Goal: Task Accomplishment & Management: Use online tool/utility

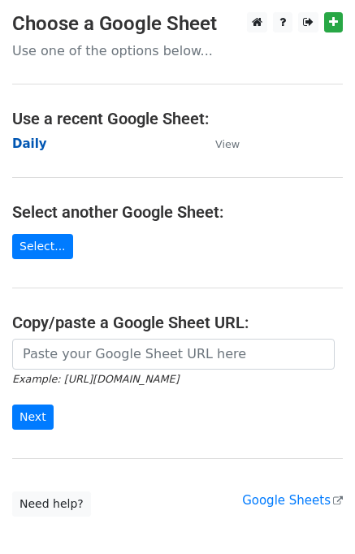
click at [36, 147] on strong "Daily" at bounding box center [29, 144] width 35 height 15
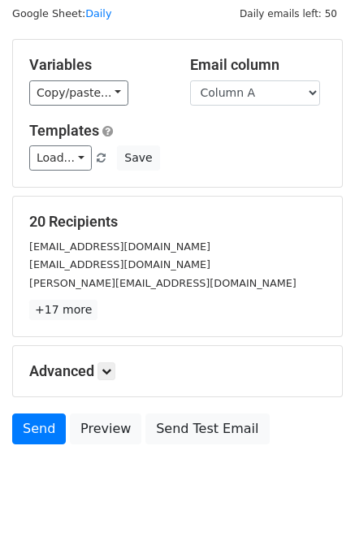
scroll to position [75, 0]
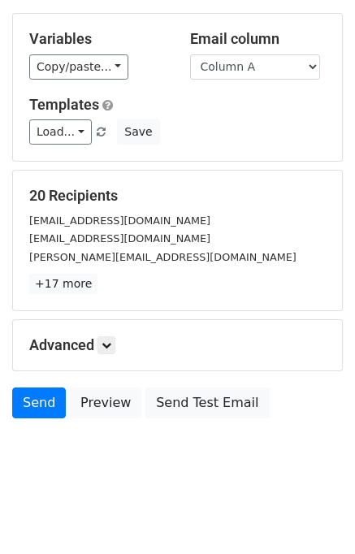
click at [125, 342] on h5 "Advanced" at bounding box center [177, 345] width 297 height 18
click at [111, 342] on icon at bounding box center [107, 345] width 10 height 10
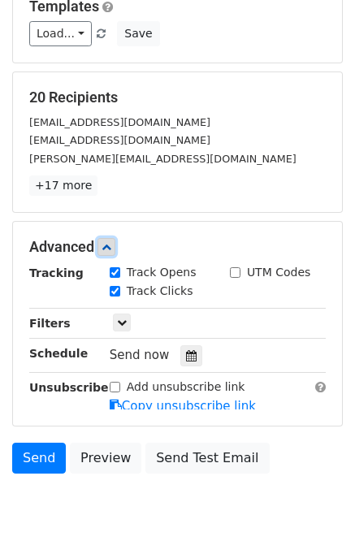
scroll to position [185, 0]
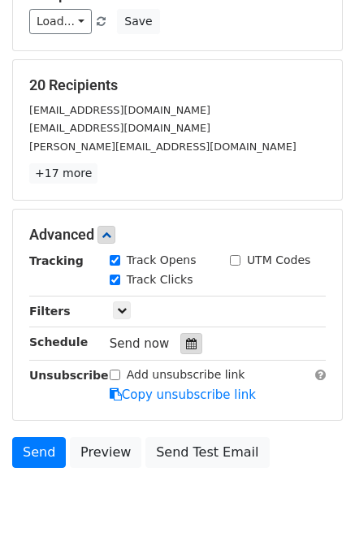
click at [185, 333] on div at bounding box center [191, 343] width 22 height 21
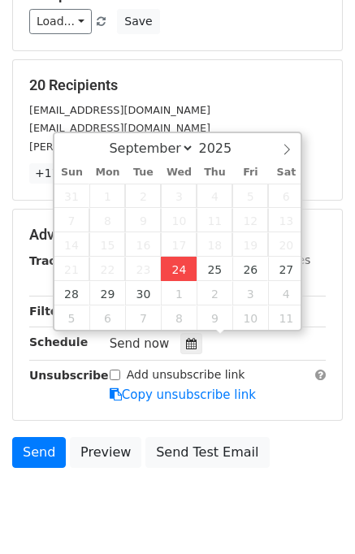
type input "[DATE] 15:48"
type input "03"
type input "48"
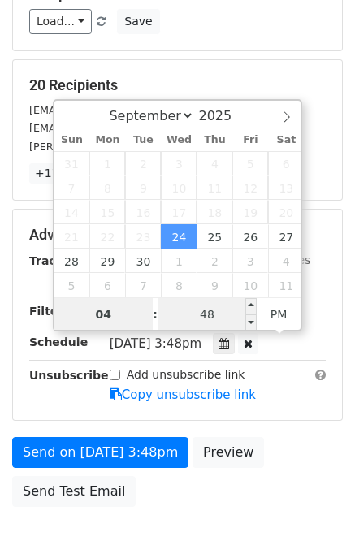
type input "04"
type input "[DATE] 16:48"
click at [174, 313] on input "48" at bounding box center [207, 314] width 99 height 33
type input "00"
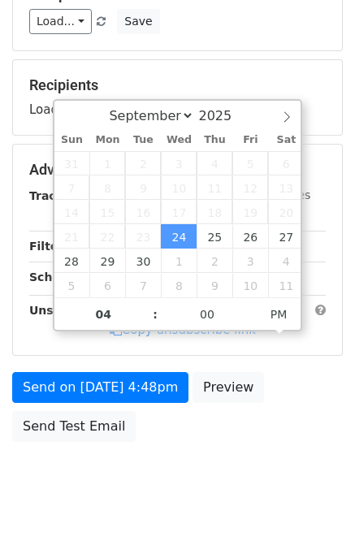
type input "[DATE] 16:00"
click at [295, 422] on div "Send on [DATE] 4:48pm Preview Send Test Email" at bounding box center [177, 411] width 355 height 78
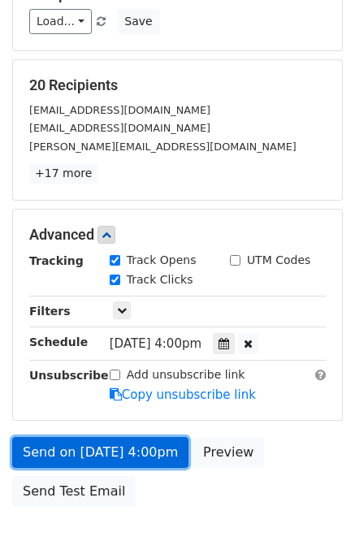
click at [150, 444] on link "Send on Sep 24 at 4:00pm" at bounding box center [100, 452] width 176 height 31
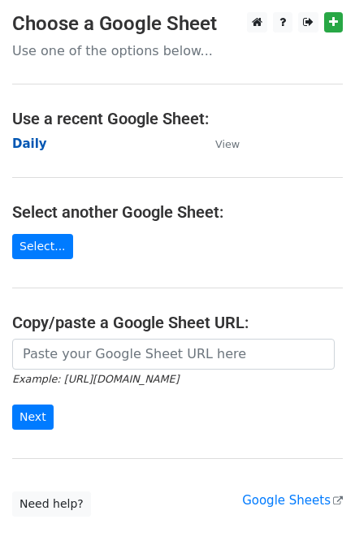
click at [32, 141] on strong "Daily" at bounding box center [29, 144] width 35 height 15
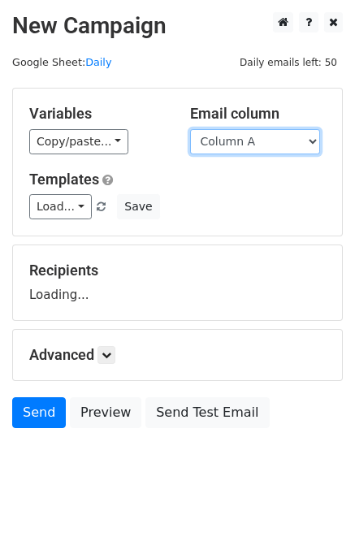
click at [267, 152] on select "Column A Column B Column C" at bounding box center [255, 141] width 130 height 25
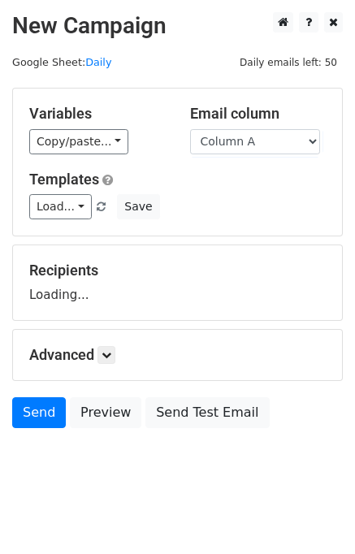
drag, startPoint x: 266, startPoint y: 152, endPoint x: 262, endPoint y: 182, distance: 30.2
click at [262, 182] on h5 "Templates" at bounding box center [177, 180] width 297 height 18
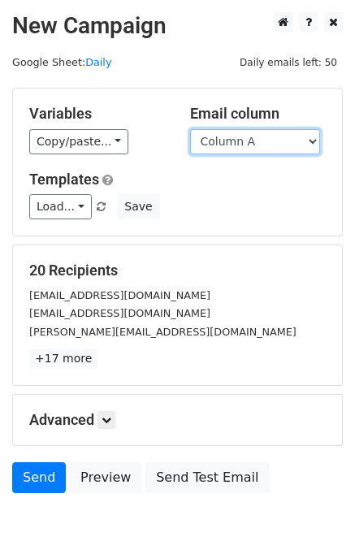
drag, startPoint x: 258, startPoint y: 129, endPoint x: 263, endPoint y: 138, distance: 10.2
click at [259, 129] on select "Column A Column B Column C" at bounding box center [255, 141] width 130 height 25
select select "Column B"
click at [190, 129] on select "Column A Column B Column C" at bounding box center [255, 141] width 130 height 25
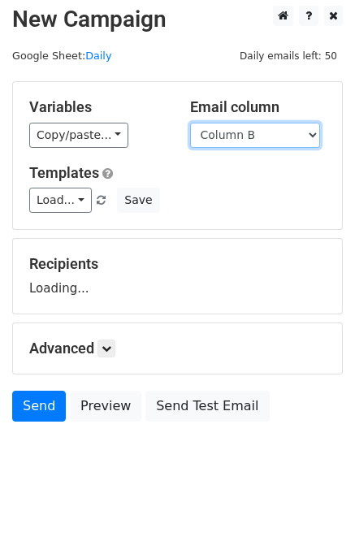
scroll to position [10, 0]
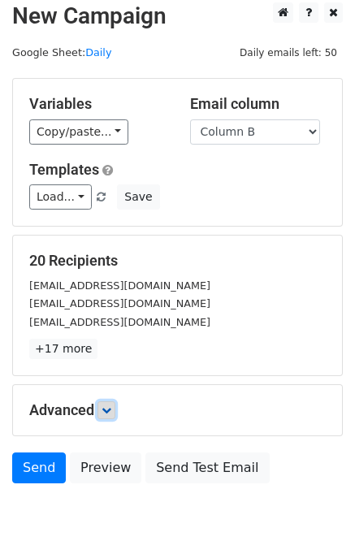
click at [106, 407] on icon at bounding box center [107, 411] width 10 height 10
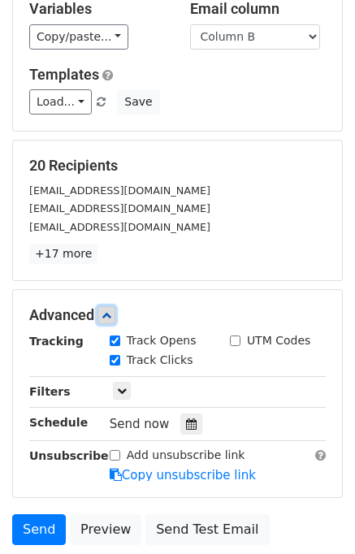
scroll to position [187, 0]
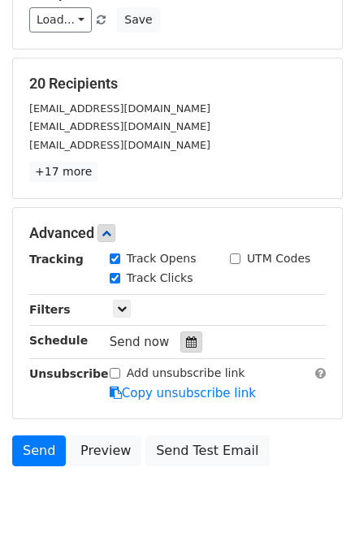
click at [188, 339] on div at bounding box center [191, 342] width 22 height 21
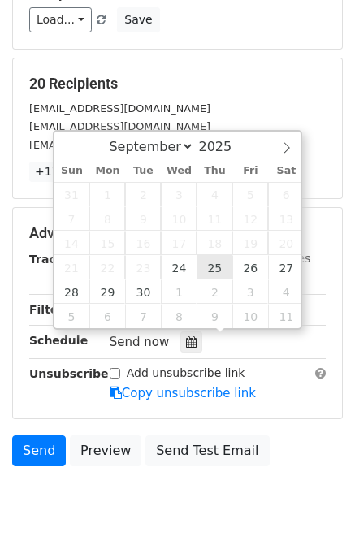
type input "2025-09-25 12:00"
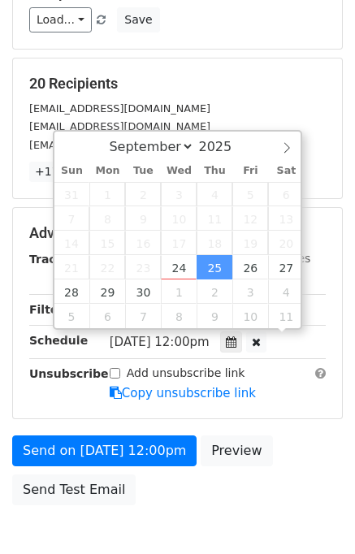
scroll to position [0, 0]
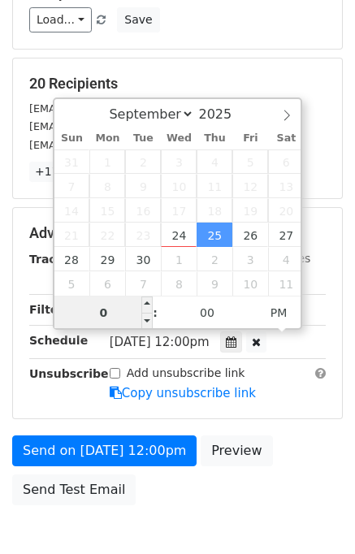
type input "05"
type input "2025-09-25 17:00"
click at [280, 436] on div "Send on Sep 25 at 12:00pm Preview Send Test Email" at bounding box center [177, 475] width 355 height 78
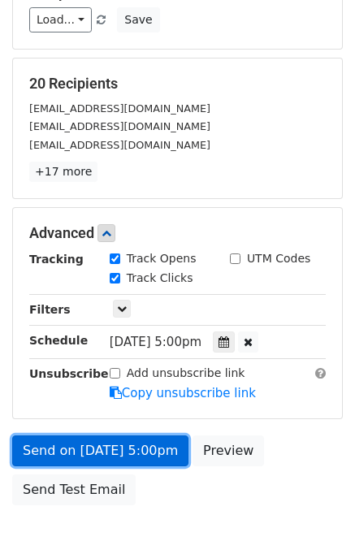
click at [122, 446] on link "Send on Sep 25 at 5:00pm" at bounding box center [100, 451] width 176 height 31
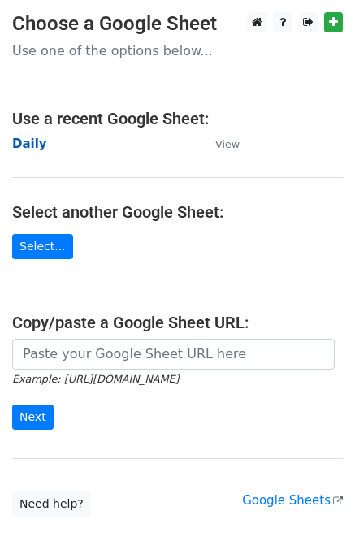
click at [36, 149] on strong "Daily" at bounding box center [29, 144] width 35 height 15
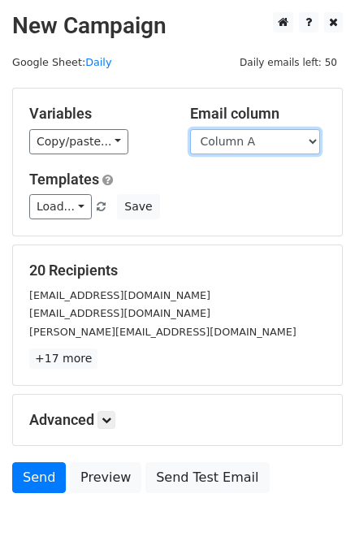
click at [261, 141] on select "Column A Column B Column C" at bounding box center [255, 141] width 130 height 25
select select "Column C"
click at [190, 129] on select "Column A Column B Column C" at bounding box center [255, 141] width 130 height 25
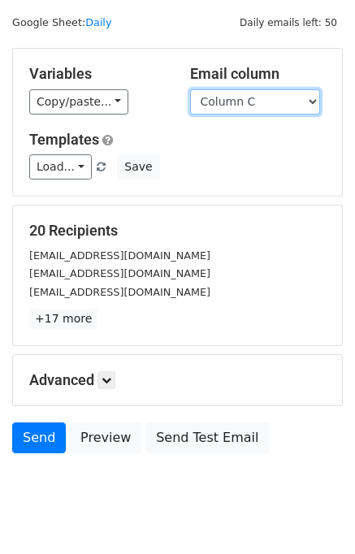
scroll to position [75, 0]
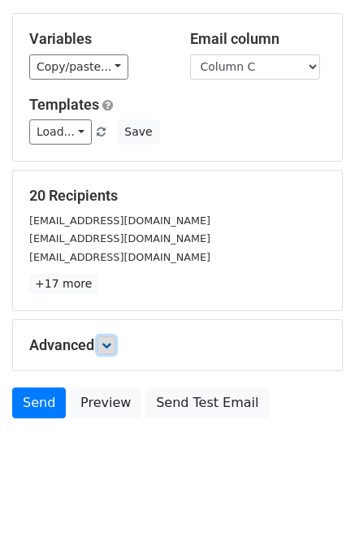
click at [115, 346] on link at bounding box center [107, 345] width 18 height 18
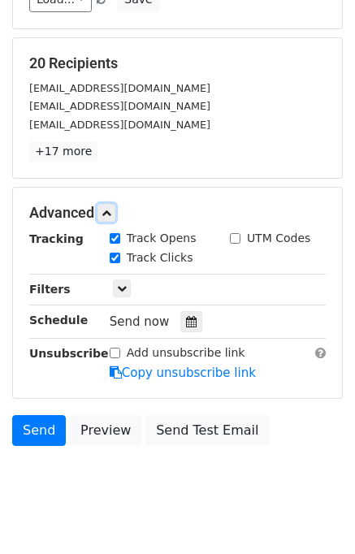
scroll to position [225, 0]
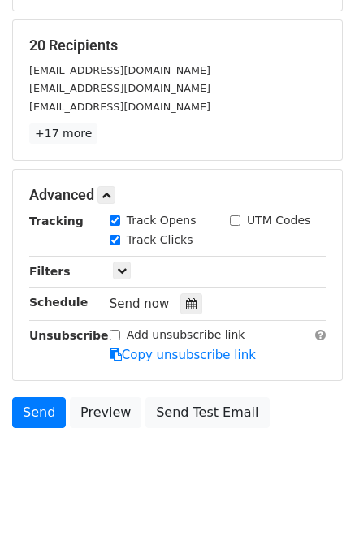
click at [187, 293] on div "Send now" at bounding box center [205, 304] width 191 height 22
click at [186, 298] on icon at bounding box center [191, 303] width 11 height 11
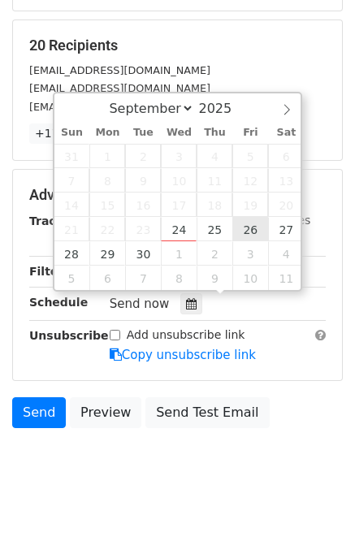
type input "2025-09-26 12:00"
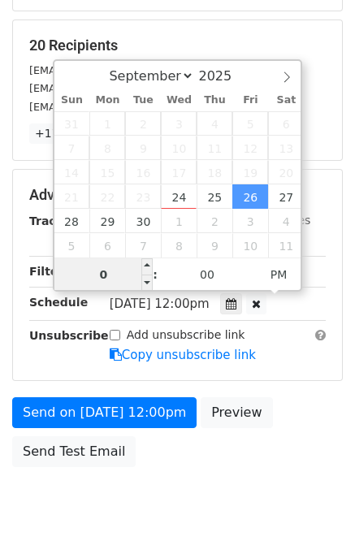
type input "06"
type input "2025-09-26 18:00"
click at [298, 418] on div "Send on Sep 26 at 12:00pm Preview Send Test Email" at bounding box center [177, 436] width 355 height 78
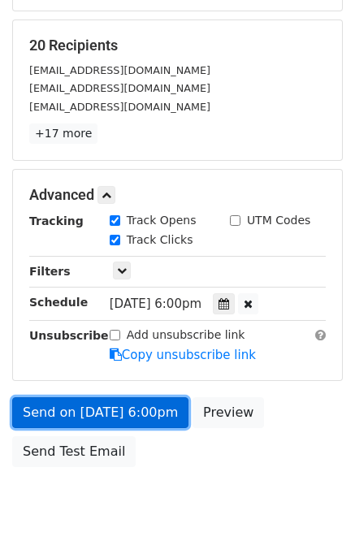
click at [71, 407] on link "Send on Sep 26 at 6:00pm" at bounding box center [100, 412] width 176 height 31
